Goal: Task Accomplishment & Management: Use online tool/utility

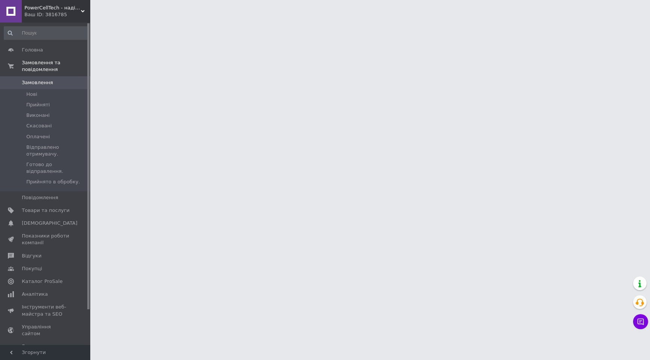
click at [82, 78] on link "Замовлення 0" at bounding box center [46, 82] width 93 height 13
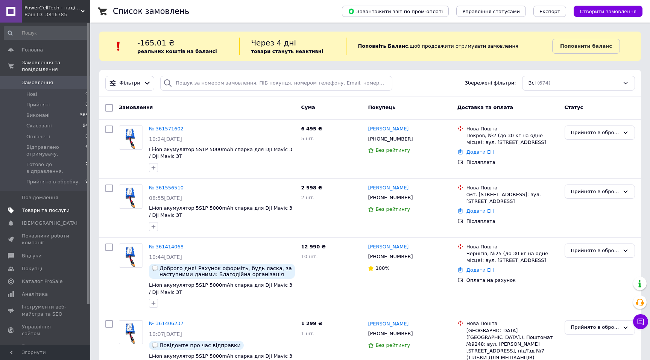
click at [36, 210] on span "Товари та послуги" at bounding box center [46, 210] width 48 height 7
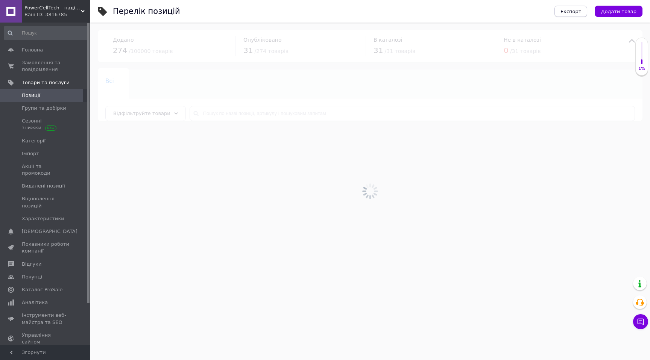
click at [577, 11] on span "Експорт" at bounding box center [570, 12] width 21 height 6
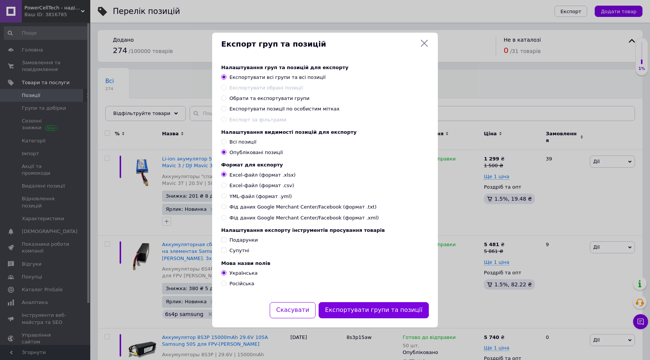
click at [257, 197] on span "YML-файл (формат .yml)" at bounding box center [260, 196] width 62 height 7
click at [226, 197] on input "YML-файл (формат .yml)" at bounding box center [223, 195] width 5 height 5
radio input "true"
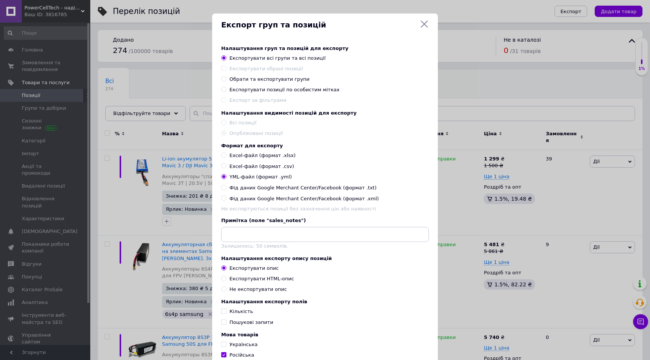
click at [257, 202] on span "Фід даних Google Merchant Center/Facebook (формат .xml)" at bounding box center [303, 199] width 149 height 7
click at [226, 200] on input "Фід даних Google Merchant Center/Facebook (формат .xml)" at bounding box center [223, 198] width 5 height 5
radio input "true"
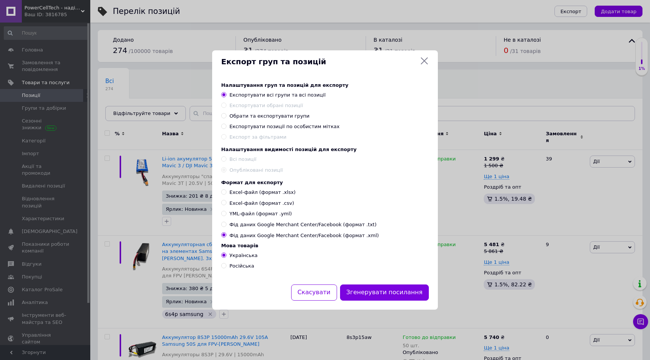
click at [223, 267] on input "Російська" at bounding box center [223, 265] width 5 height 5
radio input "true"
click at [224, 257] on input "Українська" at bounding box center [223, 255] width 5 height 5
radio input "true"
click at [222, 268] on input "Російська" at bounding box center [223, 265] width 5 height 5
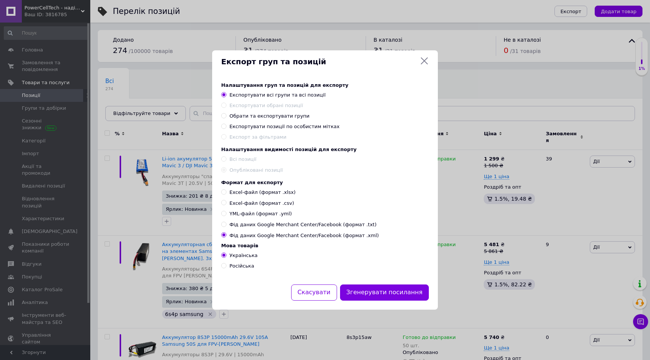
radio input "true"
click at [225, 256] on input "Українська" at bounding box center [223, 255] width 5 height 5
radio input "true"
click at [225, 267] on input "Російська" at bounding box center [223, 265] width 5 height 5
radio input "true"
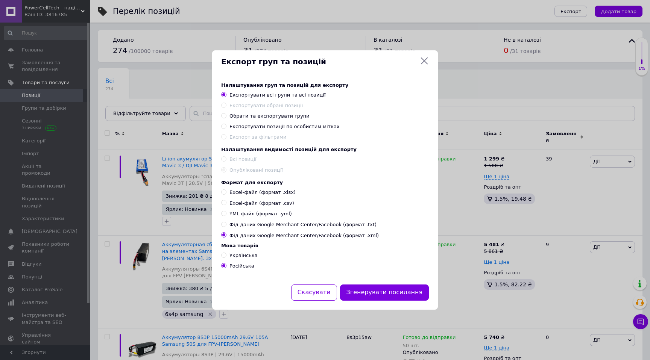
click at [321, 156] on div "Всі позиції" at bounding box center [325, 159] width 208 height 7
click at [223, 257] on input "Українська" at bounding box center [223, 255] width 5 height 5
radio input "true"
click at [240, 214] on span "YML-файл (формат .yml)" at bounding box center [260, 214] width 62 height 7
click at [226, 214] on input "YML-файл (формат .yml)" at bounding box center [223, 213] width 5 height 5
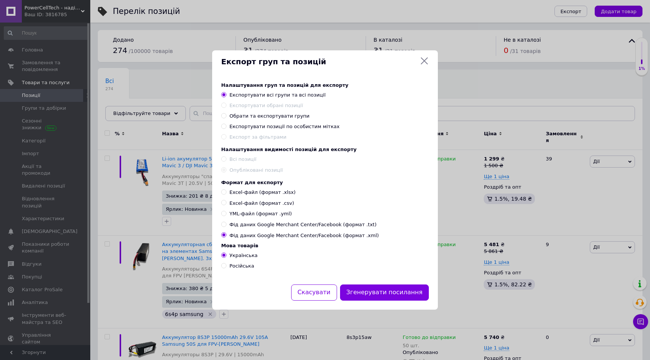
radio input "true"
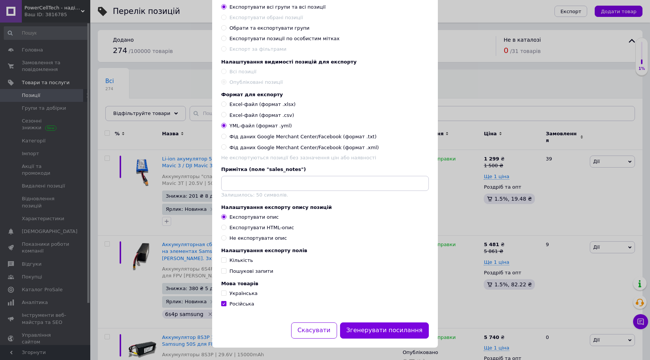
scroll to position [61, 0]
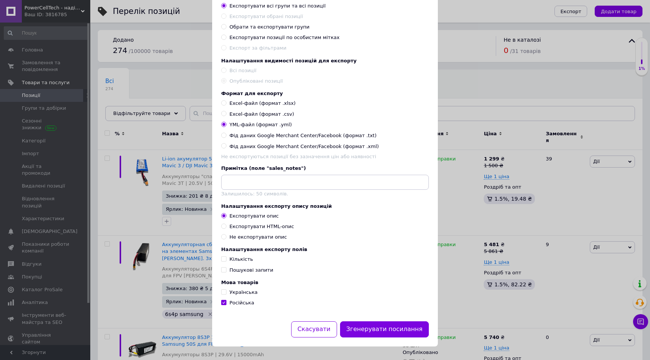
click at [229, 235] on div "Не експортувати опис" at bounding box center [258, 237] width 58 height 7
click at [226, 235] on input "Не експортувати опис" at bounding box center [223, 236] width 5 height 5
radio input "true"
click at [234, 216] on div "Експортувати опис" at bounding box center [253, 216] width 49 height 7
click at [226, 216] on input "Експортувати опис" at bounding box center [223, 215] width 5 height 5
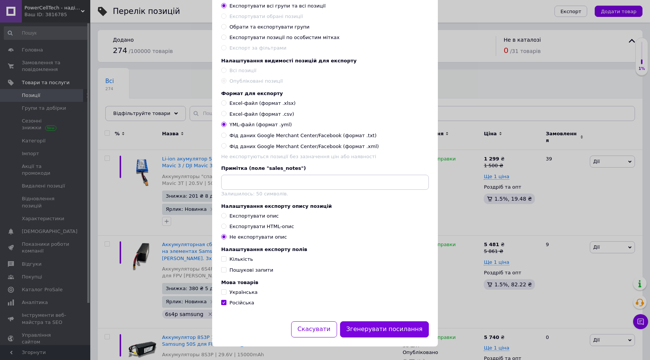
radio input "true"
click at [232, 223] on div "Експортувати HTML-опис" at bounding box center [261, 226] width 65 height 7
click at [226, 224] on input "Експортувати HTML-опис" at bounding box center [223, 226] width 5 height 5
radio input "true"
click at [234, 213] on div "Експортувати опис" at bounding box center [253, 216] width 49 height 7
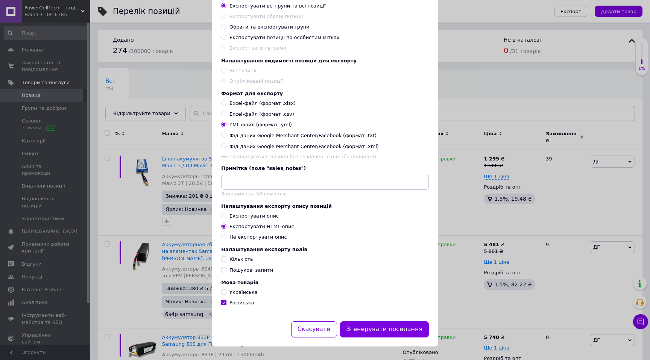
click at [226, 213] on input "Експортувати опис" at bounding box center [223, 215] width 5 height 5
radio input "true"
click at [229, 258] on span "Кількість" at bounding box center [241, 260] width 24 height 6
click at [226, 258] on input "Кількість" at bounding box center [223, 259] width 5 height 5
checkbox input "true"
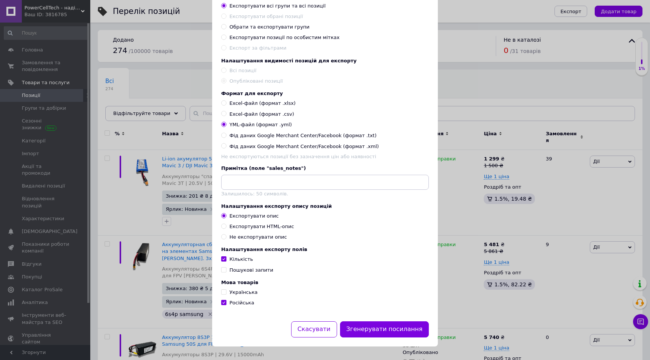
click at [229, 269] on span "Пошукові запити" at bounding box center [251, 270] width 44 height 6
click at [226, 269] on input "Пошукові запити" at bounding box center [223, 269] width 5 height 5
click at [229, 269] on span "Пошукові запити" at bounding box center [251, 270] width 44 height 6
click at [226, 269] on input "Пошукові запити" at bounding box center [223, 269] width 5 height 5
click at [229, 269] on span "Пошукові запити" at bounding box center [251, 270] width 44 height 6
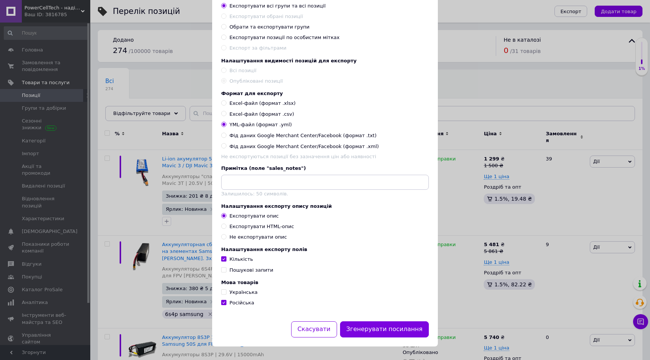
click at [226, 269] on input "Пошукові запити" at bounding box center [223, 269] width 5 height 5
checkbox input "true"
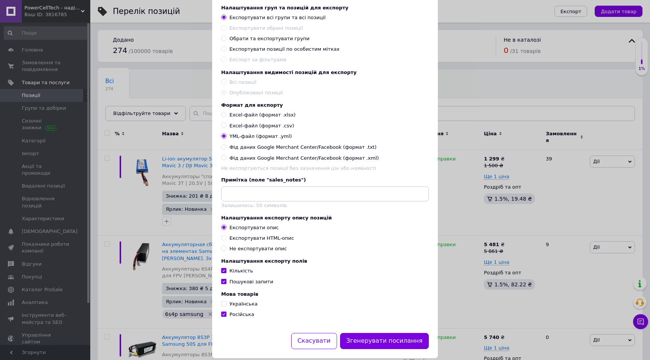
scroll to position [40, 0]
click at [232, 308] on span "Українська" at bounding box center [243, 305] width 28 height 6
click at [226, 307] on input "Українська" at bounding box center [223, 304] width 5 height 5
checkbox input "true"
click at [237, 253] on div "Не експортувати опис" at bounding box center [258, 249] width 58 height 7
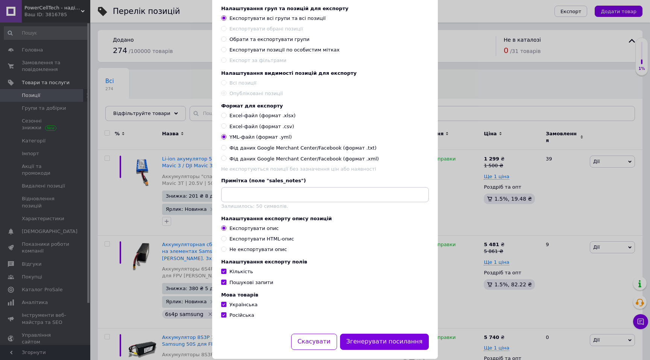
click at [226, 252] on input "Не експортувати опис" at bounding box center [223, 249] width 5 height 5
radio input "true"
click at [242, 232] on div "Експортувати опис" at bounding box center [253, 228] width 49 height 7
click at [226, 231] on input "Експортувати опис" at bounding box center [223, 228] width 5 height 5
radio input "true"
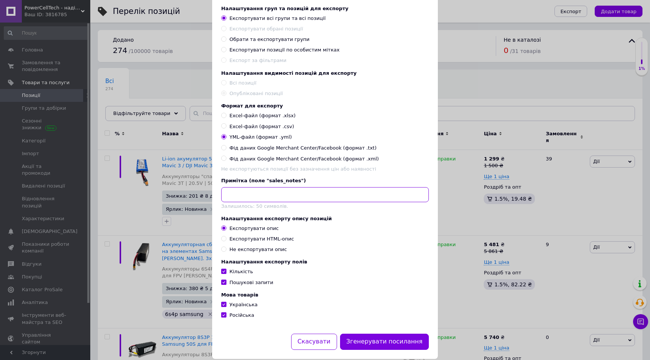
click at [258, 200] on input "text" at bounding box center [325, 194] width 208 height 15
click at [252, 209] on span "Залишилось: 50 символів." at bounding box center [254, 206] width 67 height 6
click at [260, 196] on input "text" at bounding box center [325, 194] width 208 height 15
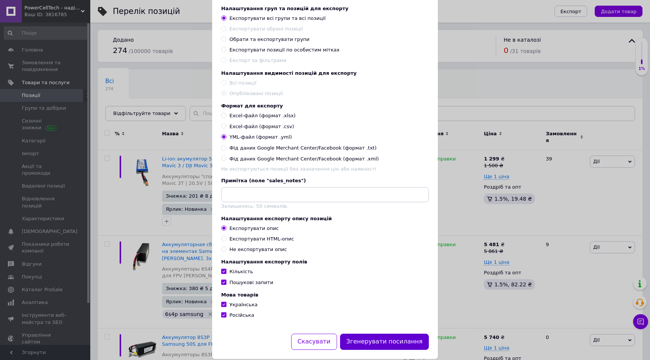
click at [383, 350] on button "Згенерувати посилання" at bounding box center [384, 342] width 89 height 16
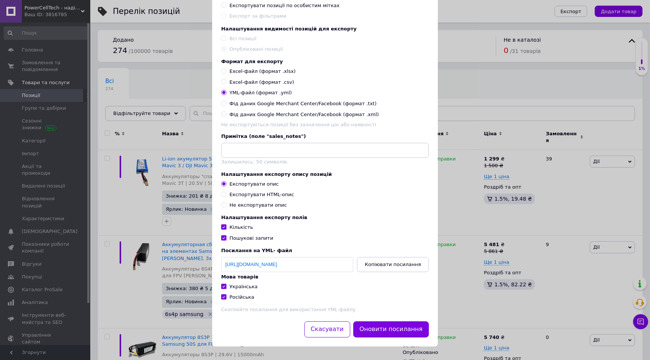
scroll to position [93, 0]
click at [380, 262] on span "Копіювати посилання" at bounding box center [393, 265] width 56 height 6
click at [252, 111] on span "Фід даних Google Merchant Center/Facebook (формат .xml)" at bounding box center [303, 114] width 149 height 7
click at [226, 111] on input "Фід даних Google Merchant Center/Facebook (формат .xml)" at bounding box center [223, 113] width 5 height 5
radio input "true"
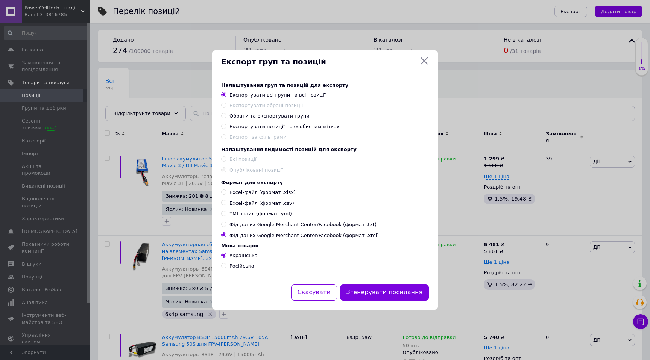
scroll to position [0, 0]
click at [358, 297] on button "Згенерувати посилання" at bounding box center [384, 293] width 89 height 16
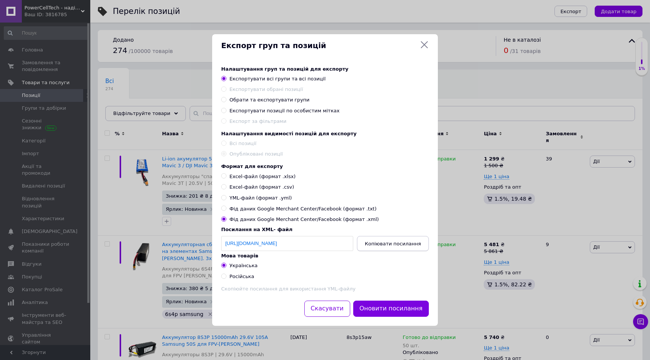
click at [380, 245] on span "Копіювати посилання" at bounding box center [393, 244] width 56 height 6
